Goal: Task Accomplishment & Management: Manage account settings

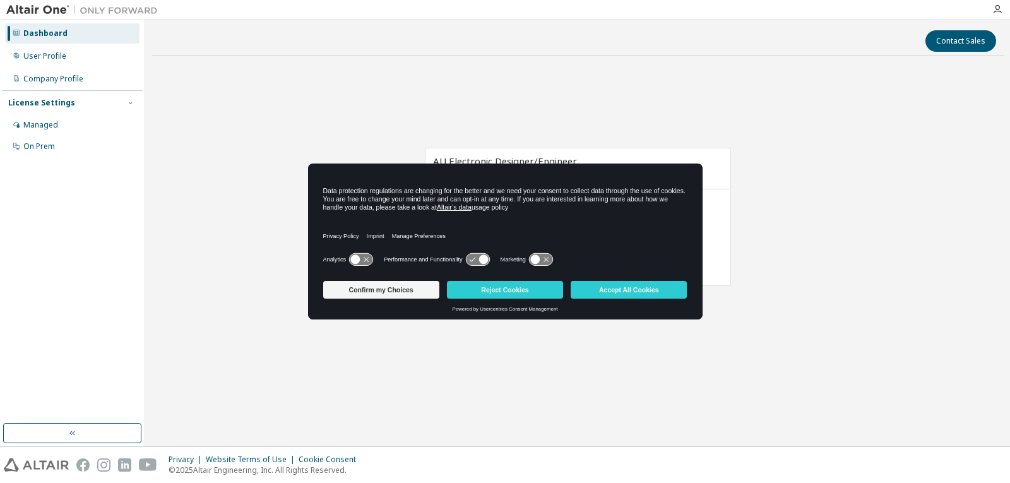
click at [643, 299] on div "Confirm my Choices Reject Cookies Accept All Cookies" at bounding box center [505, 291] width 364 height 30
click at [646, 293] on button "Accept All Cookies" at bounding box center [629, 290] width 116 height 18
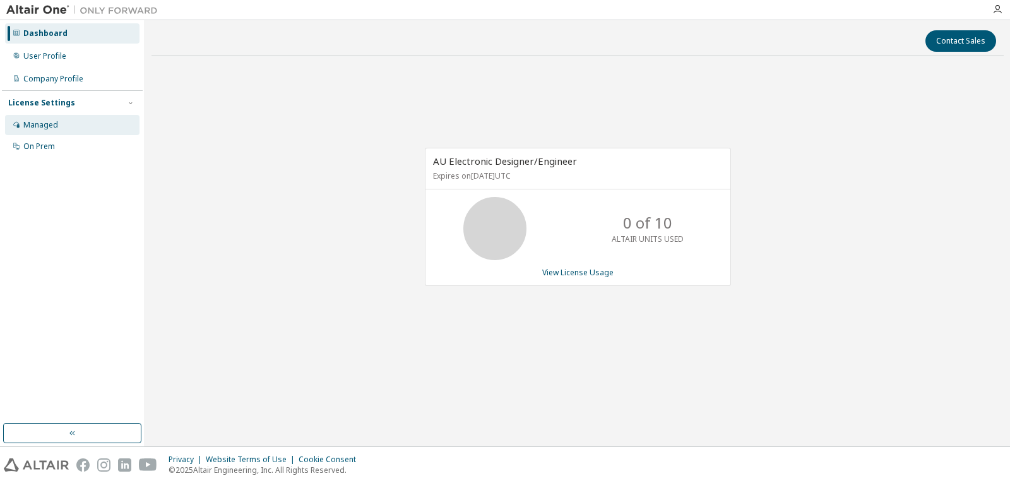
click at [56, 126] on div "Managed" at bounding box center [40, 125] width 35 height 10
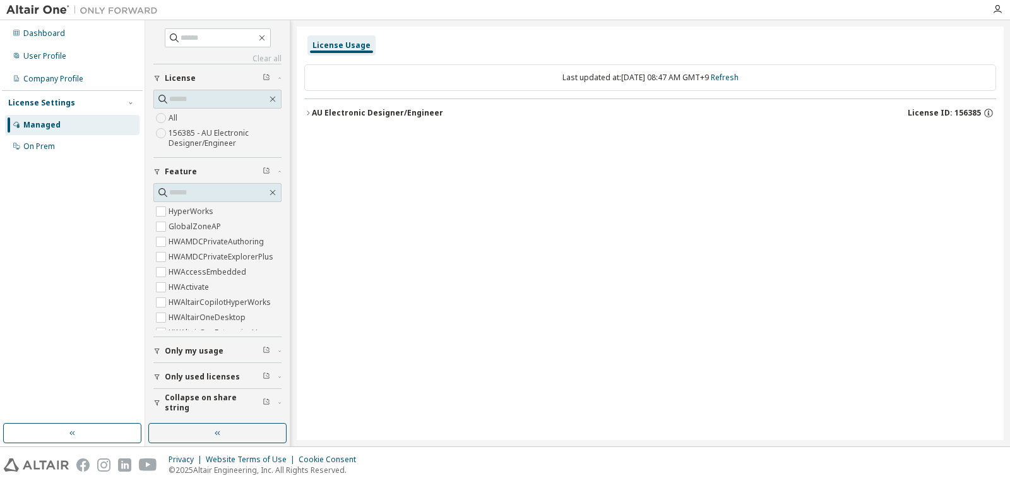
click at [346, 48] on div "License Usage" at bounding box center [342, 45] width 58 height 10
click at [313, 112] on div "AU Electronic Designer/Engineer" at bounding box center [377, 113] width 131 height 10
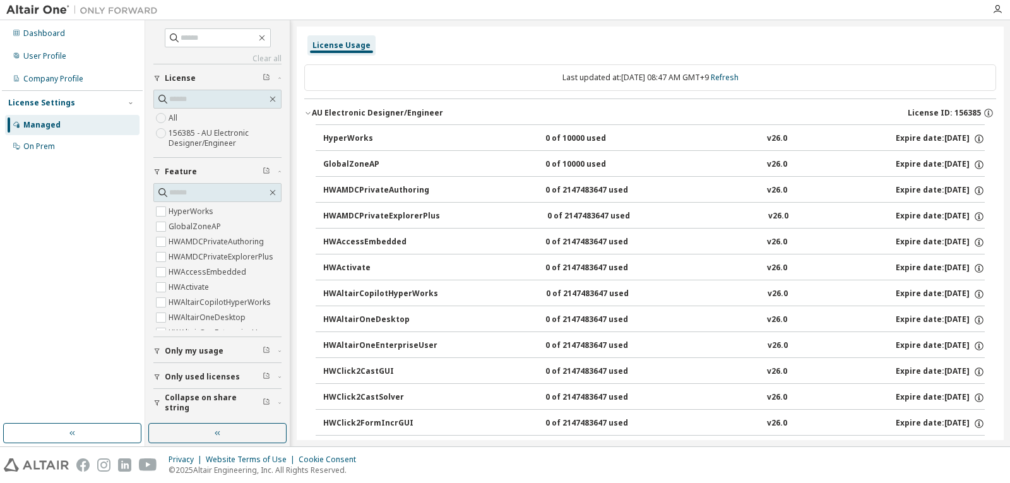
drag, startPoint x: 313, startPoint y: 112, endPoint x: 309, endPoint y: 142, distance: 29.9
click at [375, 114] on div "AU Electronic Designer/Engineer" at bounding box center [377, 113] width 131 height 10
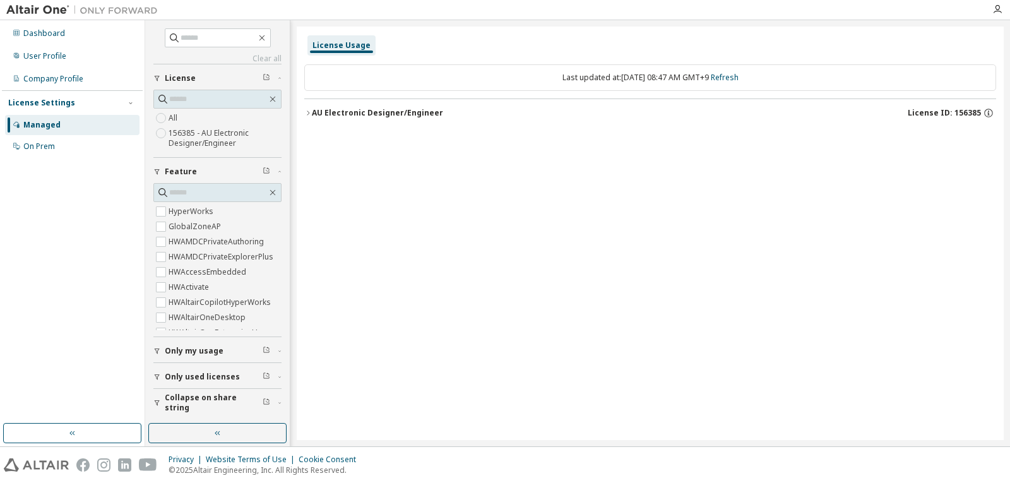
click at [375, 114] on div "AU Electronic Designer/Engineer" at bounding box center [377, 113] width 131 height 10
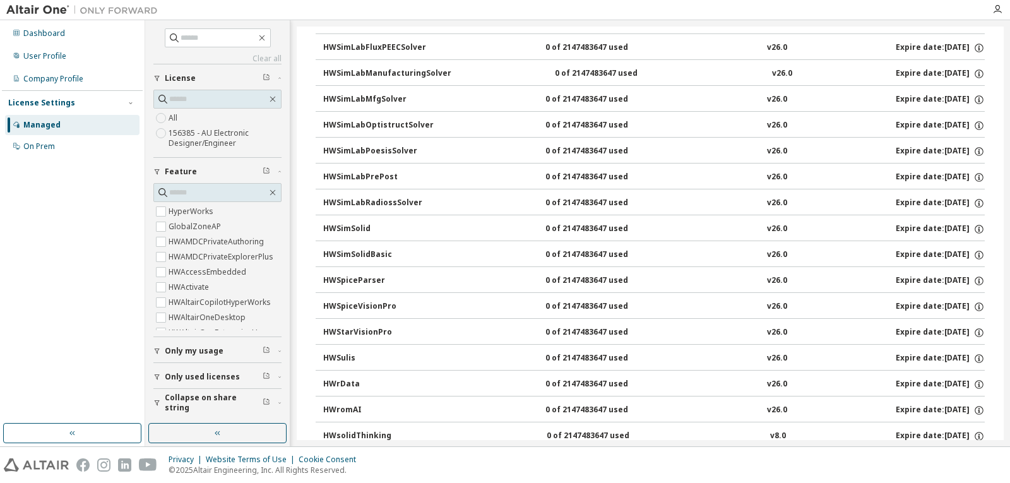
scroll to position [3150, 0]
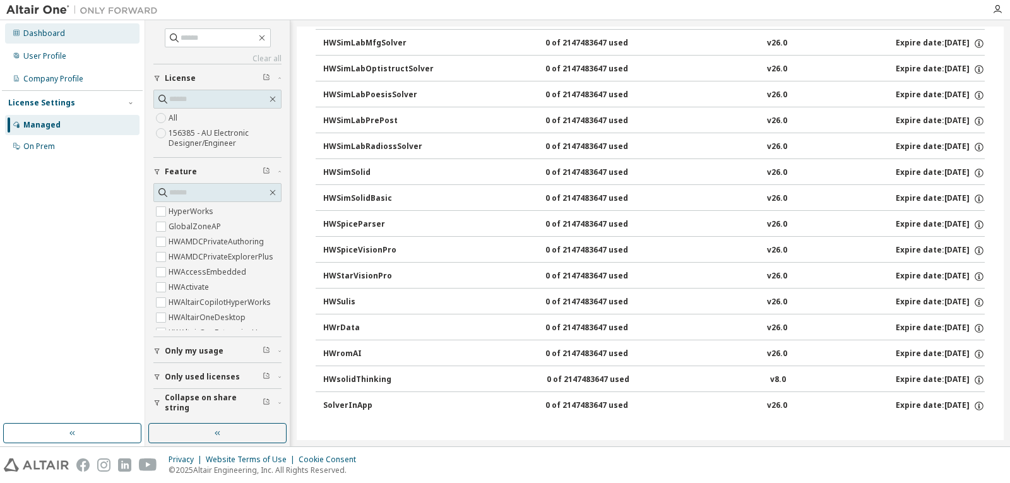
click at [70, 35] on div "Dashboard" at bounding box center [72, 33] width 134 height 20
